Goal: Task Accomplishment & Management: Manage account settings

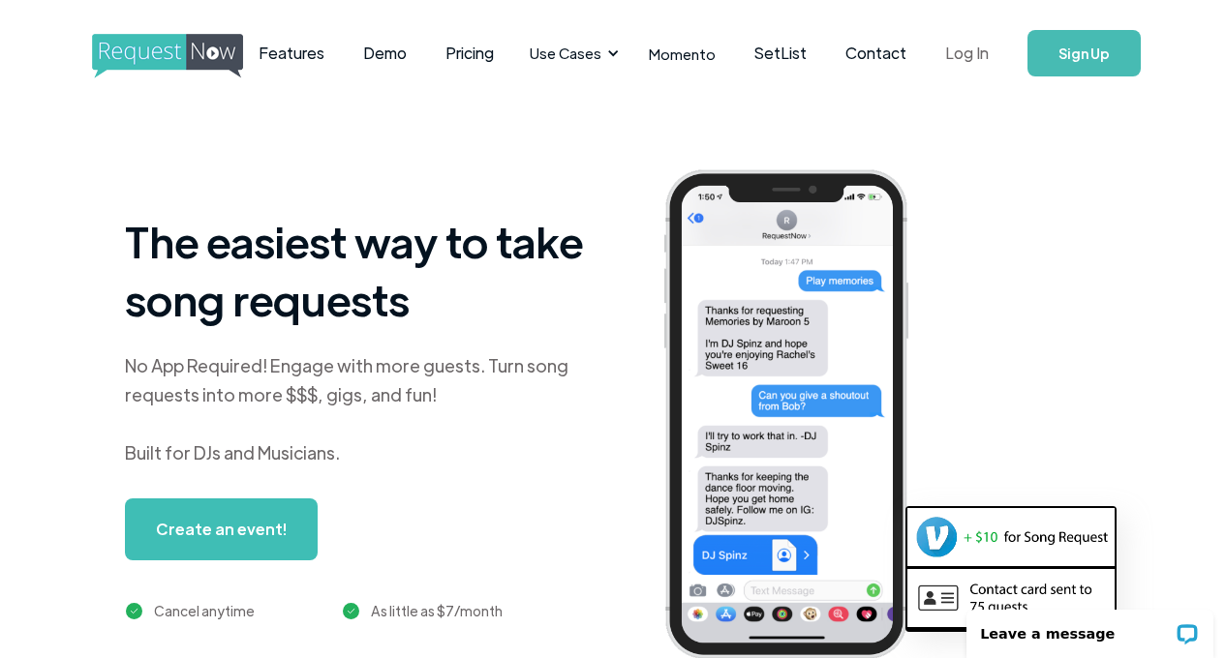
click at [967, 49] on link "Log In" at bounding box center [967, 53] width 82 height 68
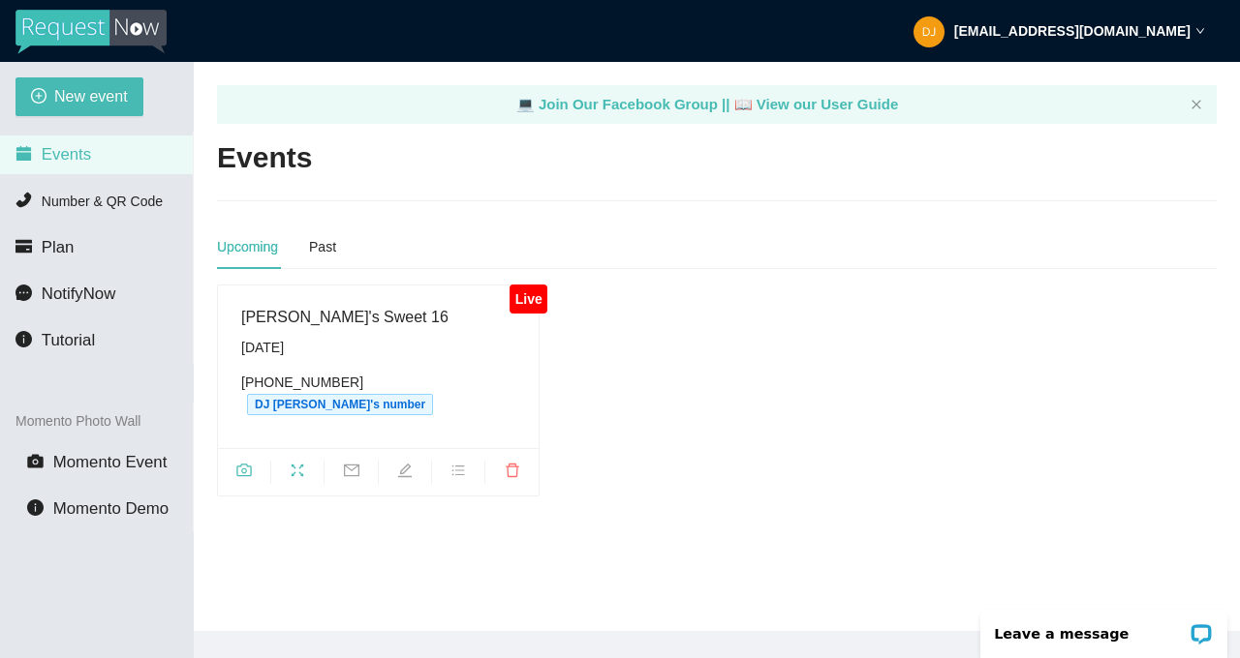
click at [241, 451] on ul at bounding box center [378, 471] width 321 height 47
click at [242, 463] on icon "camera" at bounding box center [243, 470] width 15 height 15
